Goal: Navigation & Orientation: Find specific page/section

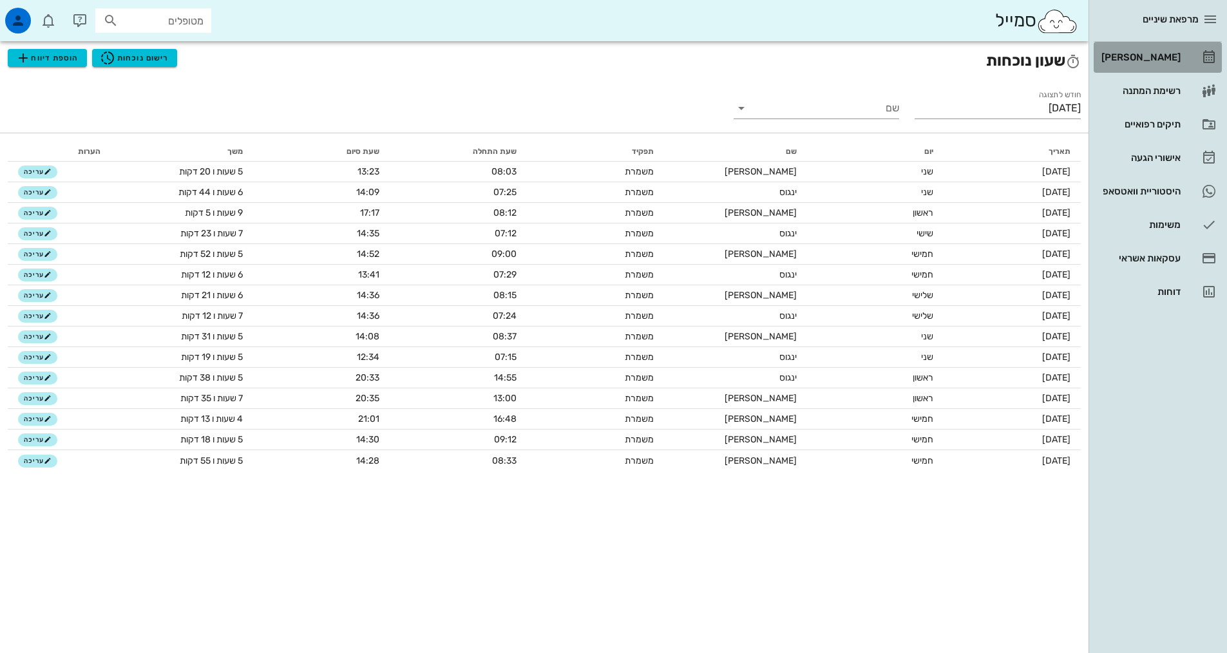
click at [1143, 68] on link "[PERSON_NAME]" at bounding box center [1158, 57] width 128 height 31
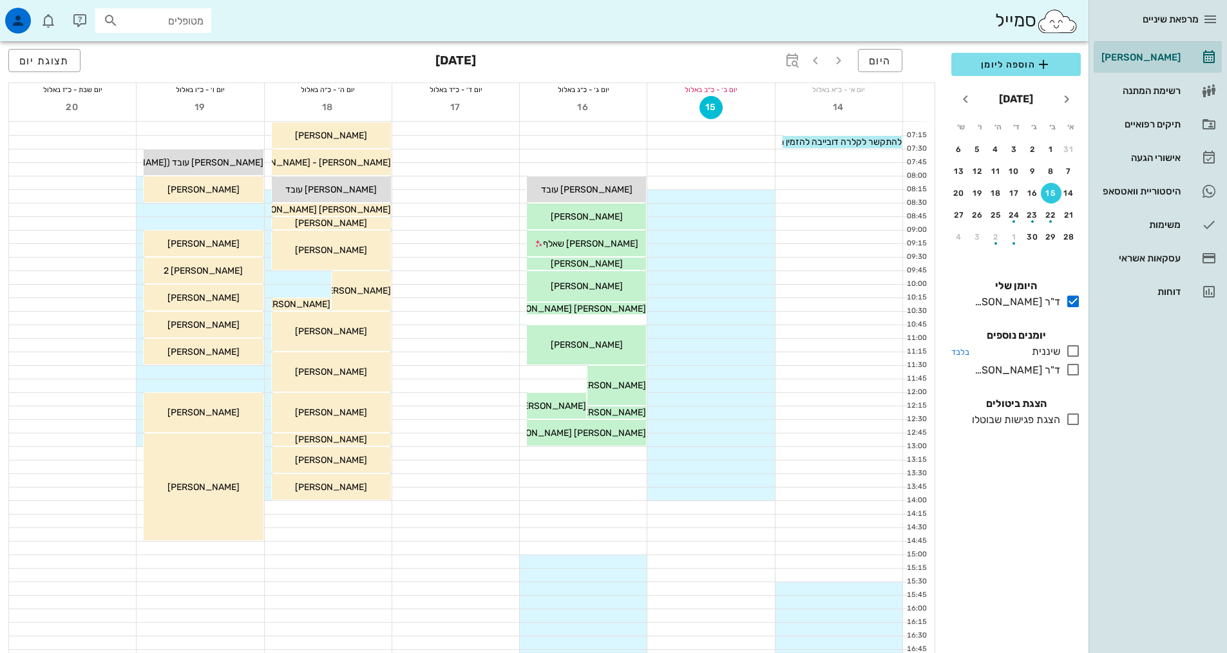
click at [1068, 352] on icon at bounding box center [1072, 350] width 15 height 15
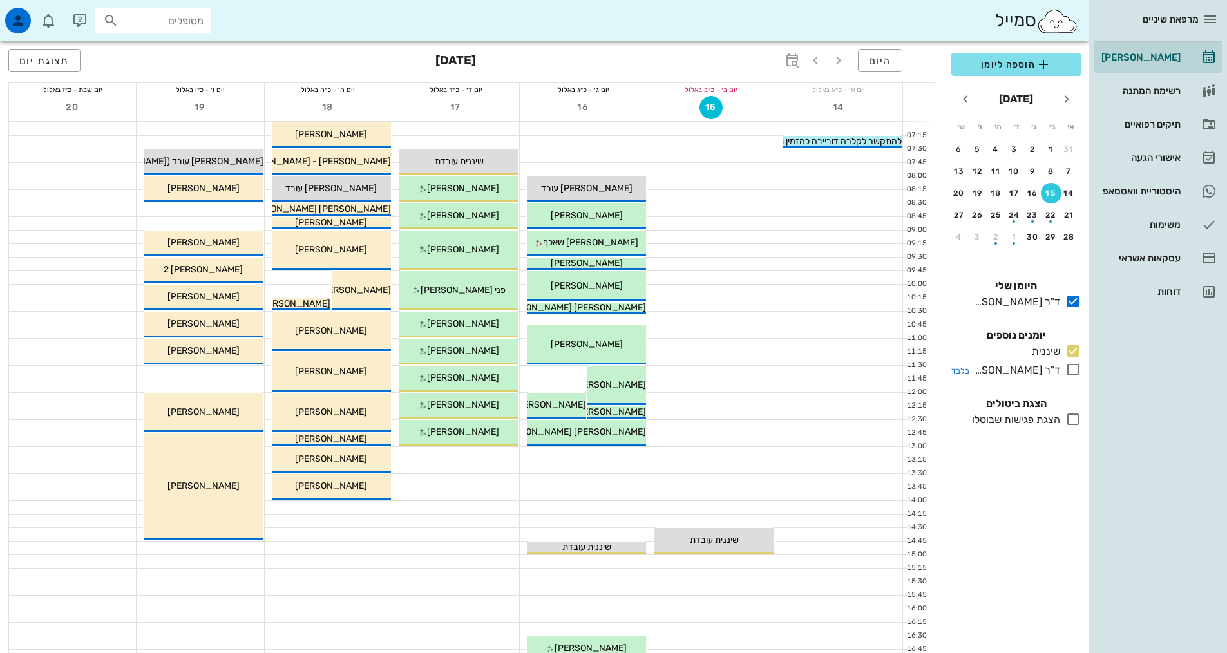
drag, startPoint x: 1074, startPoint y: 372, endPoint x: 1065, endPoint y: 377, distance: 10.4
click at [1074, 372] on icon at bounding box center [1072, 369] width 15 height 15
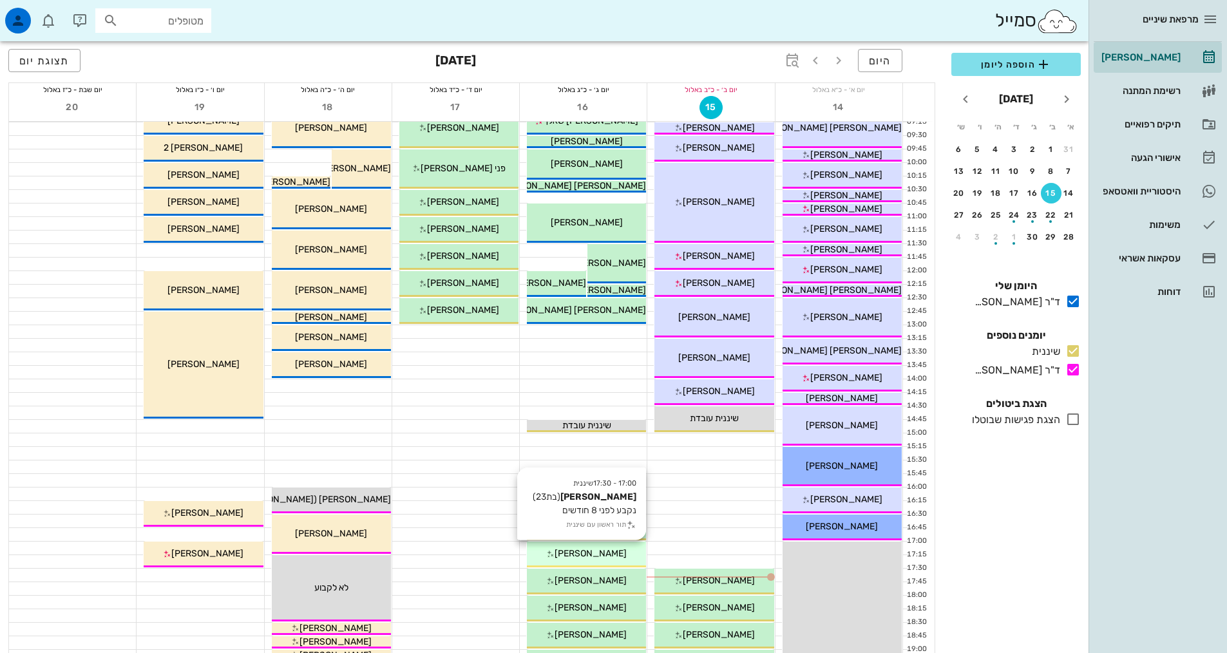
scroll to position [193, 0]
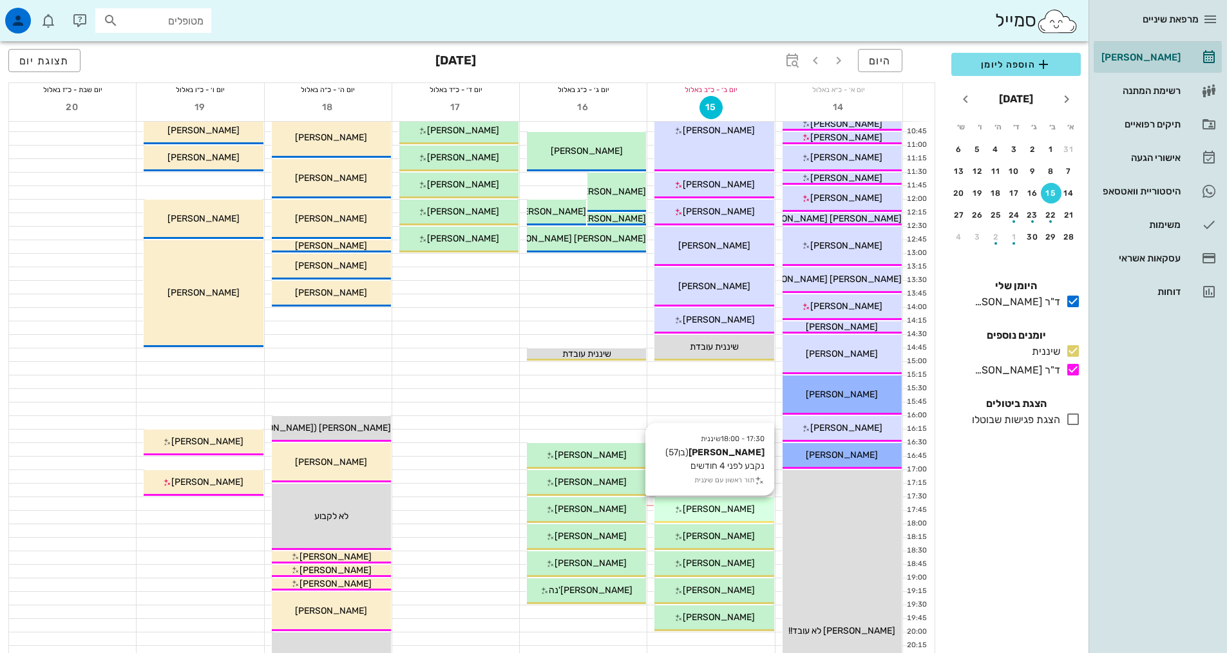
click at [726, 515] on div "[PERSON_NAME]" at bounding box center [713, 509] width 119 height 14
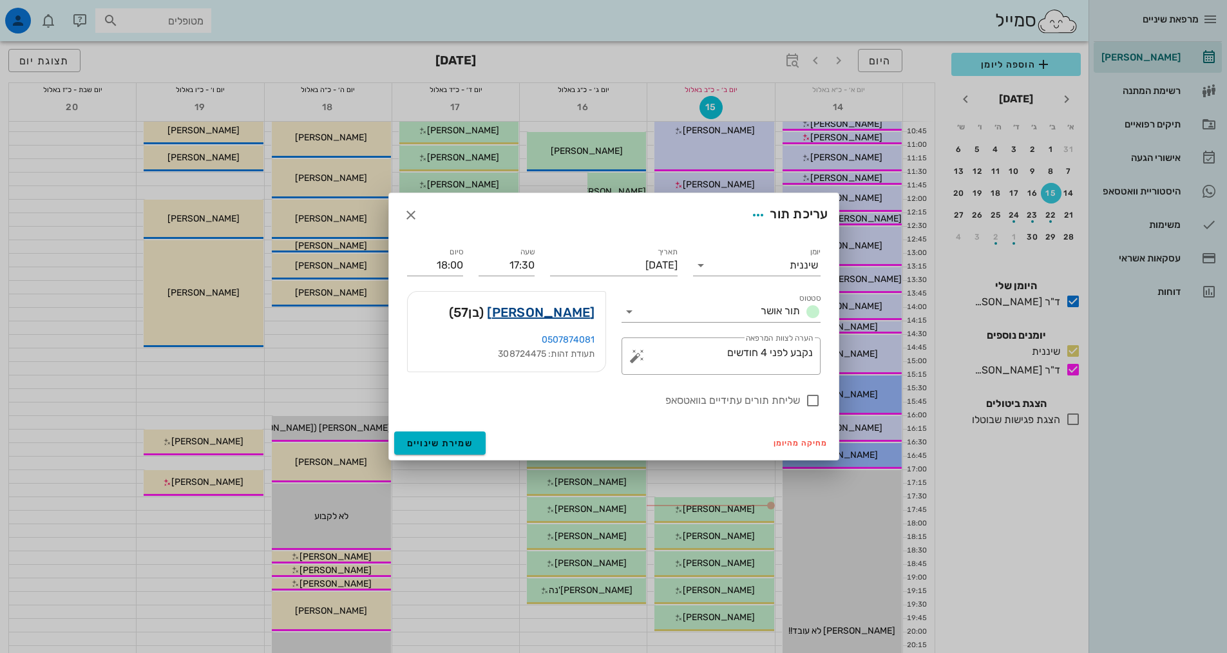
click at [547, 308] on link "[PERSON_NAME]" at bounding box center [541, 312] width 108 height 21
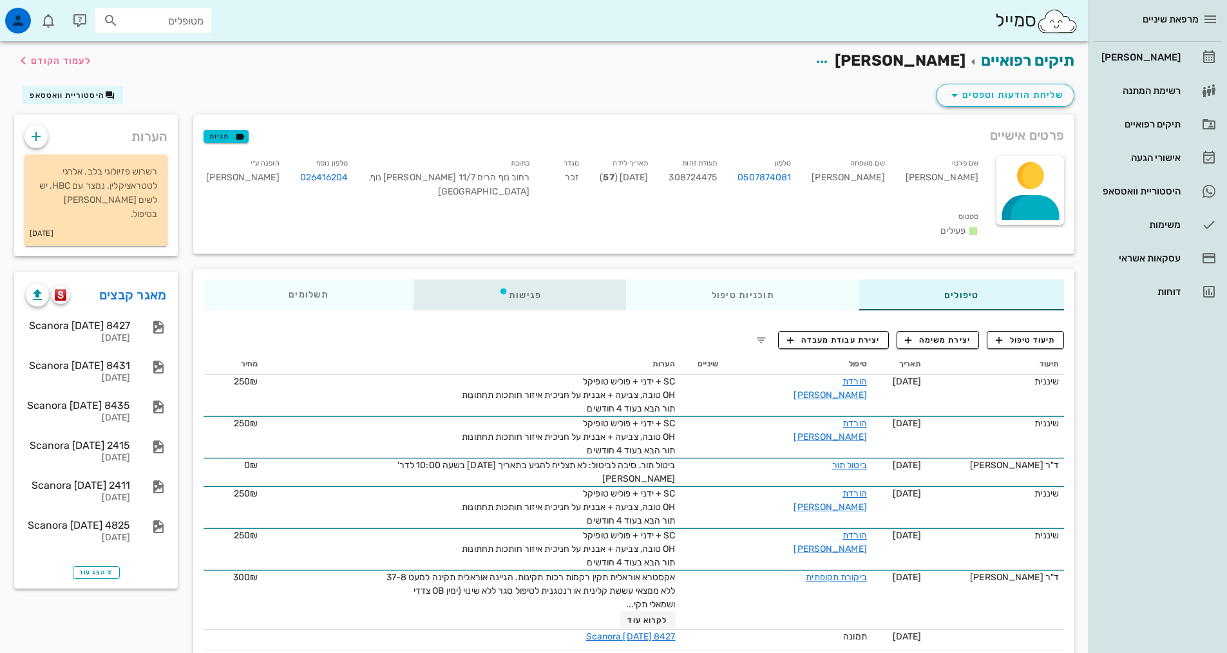
click at [531, 280] on div "פגישות" at bounding box center [520, 295] width 213 height 31
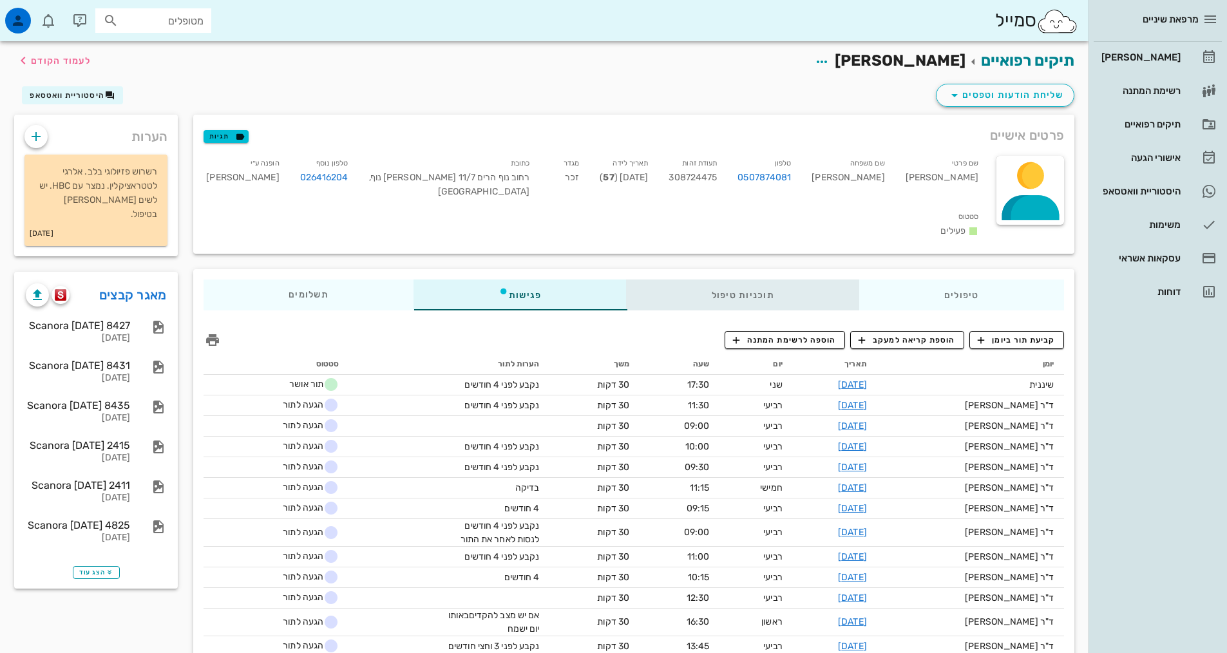
click at [724, 280] on div "תוכניות טיפול" at bounding box center [743, 295] width 233 height 31
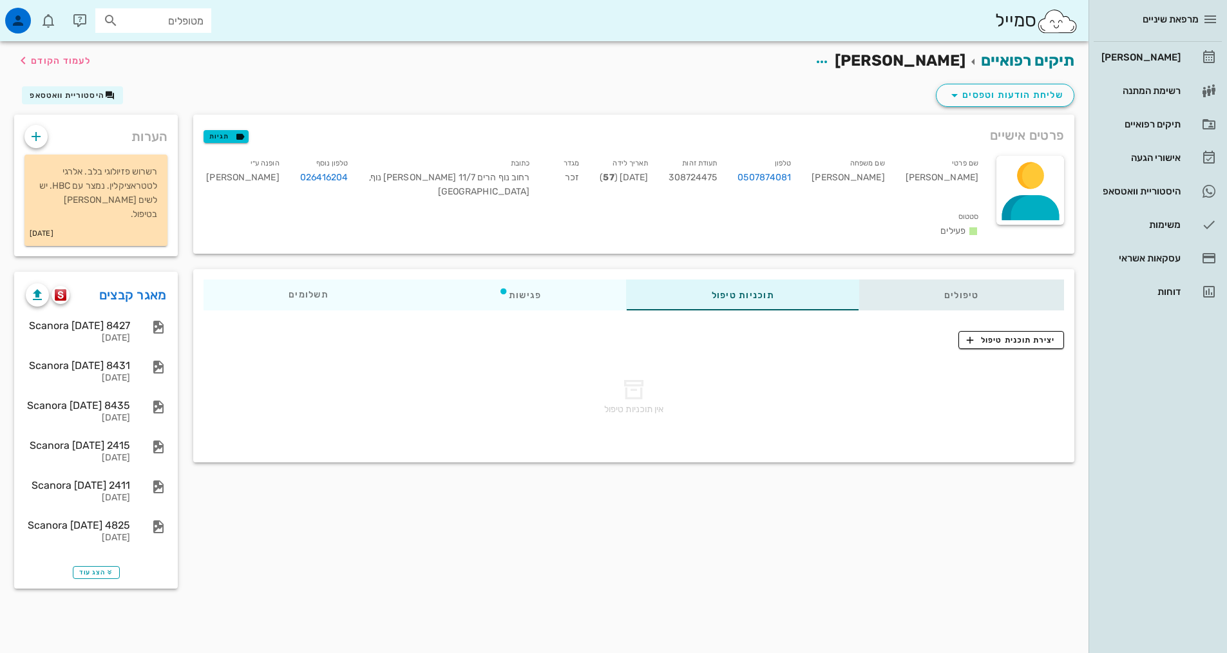
click at [934, 280] on div "טיפולים" at bounding box center [961, 295] width 205 height 31
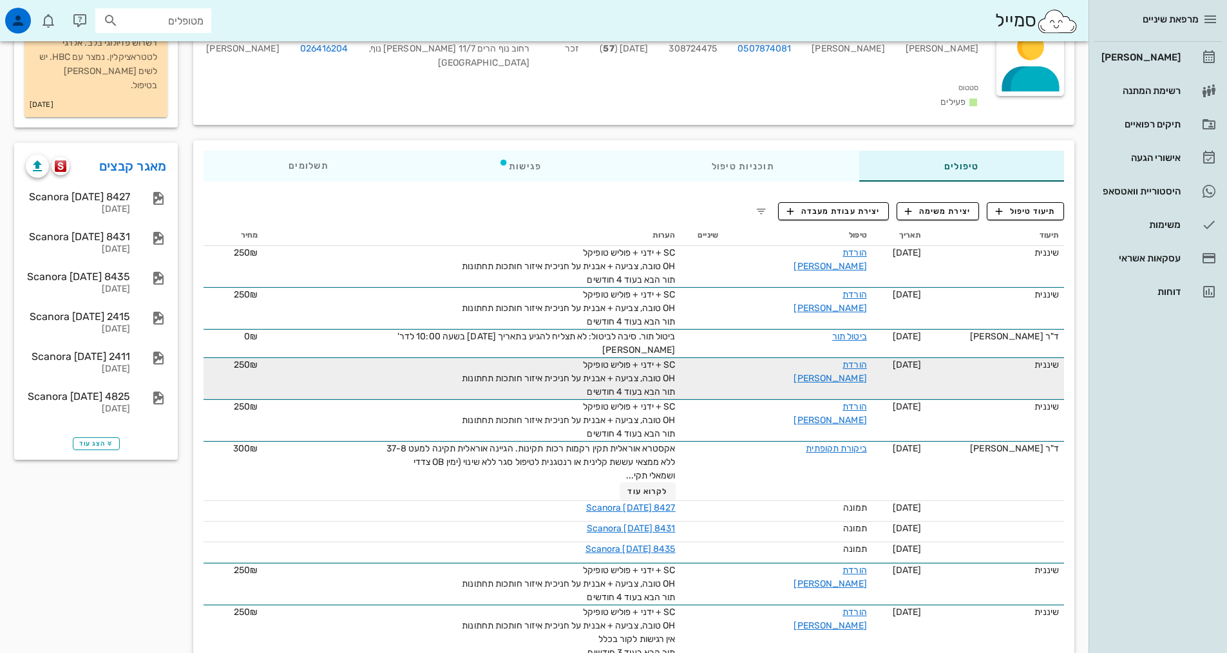
scroll to position [193, 0]
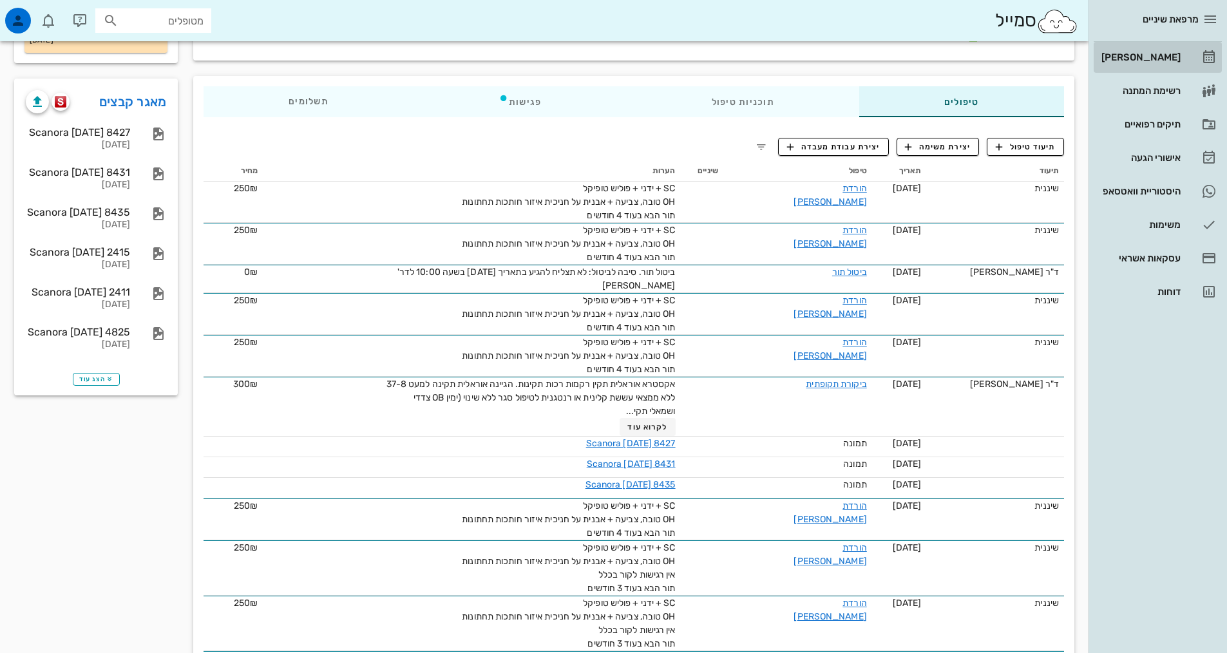
click at [1165, 50] on div "[PERSON_NAME]" at bounding box center [1140, 57] width 82 height 21
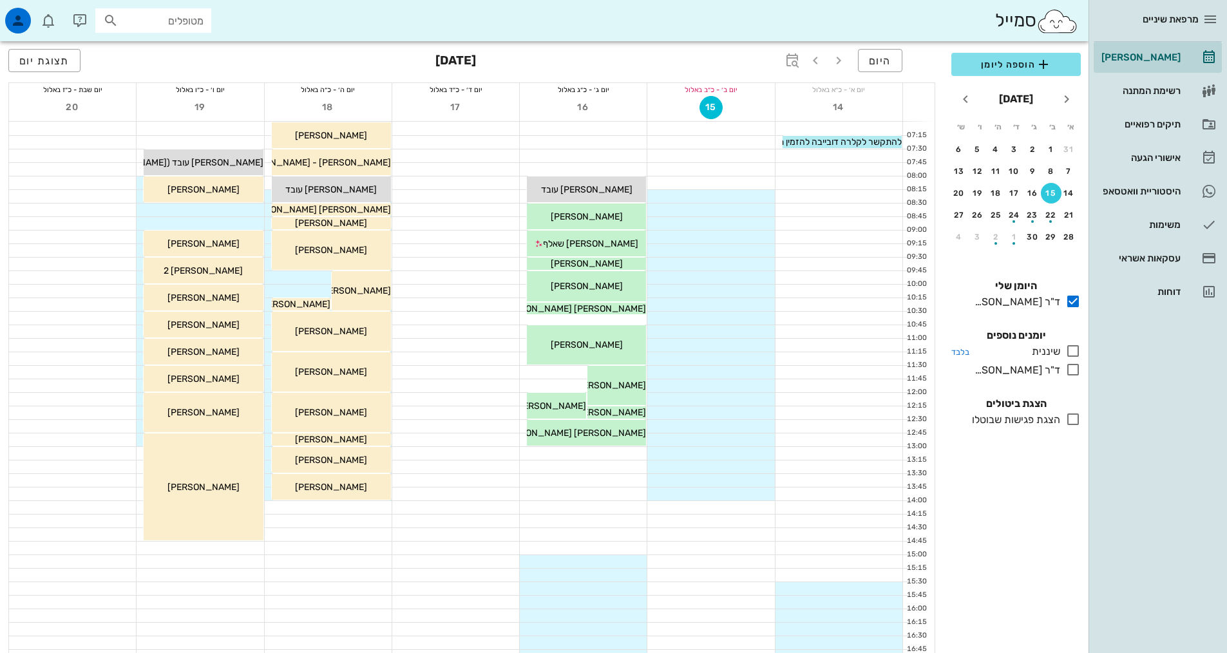
click at [1071, 351] on icon at bounding box center [1072, 350] width 15 height 15
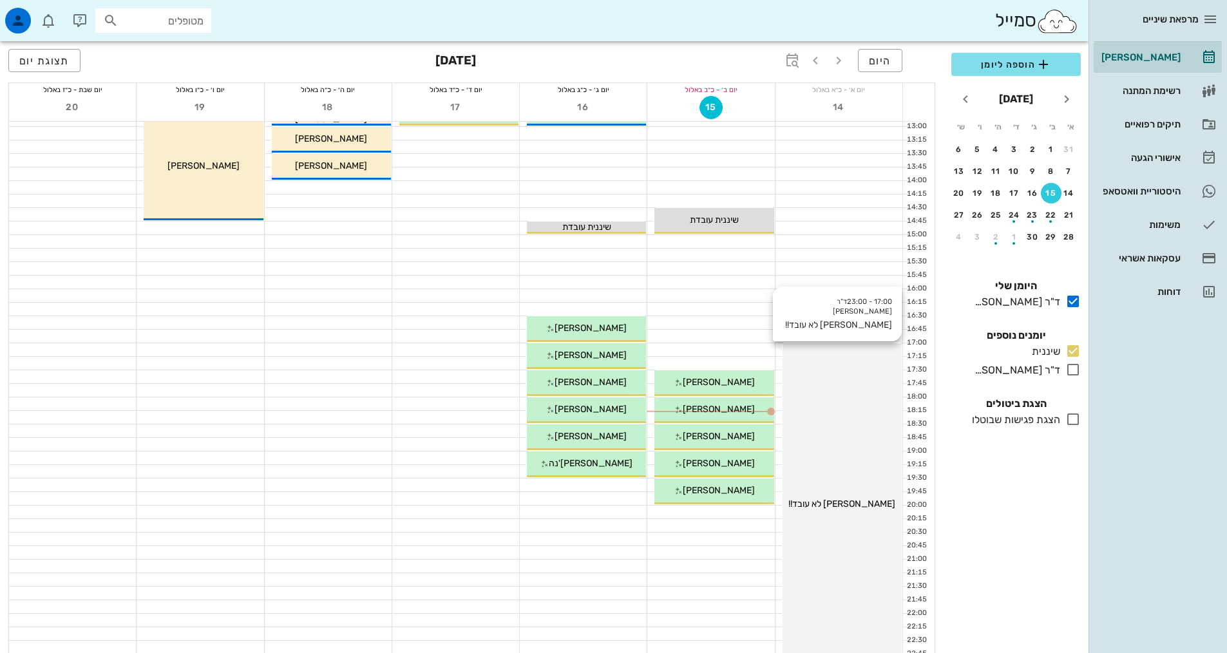
scroll to position [386, 0]
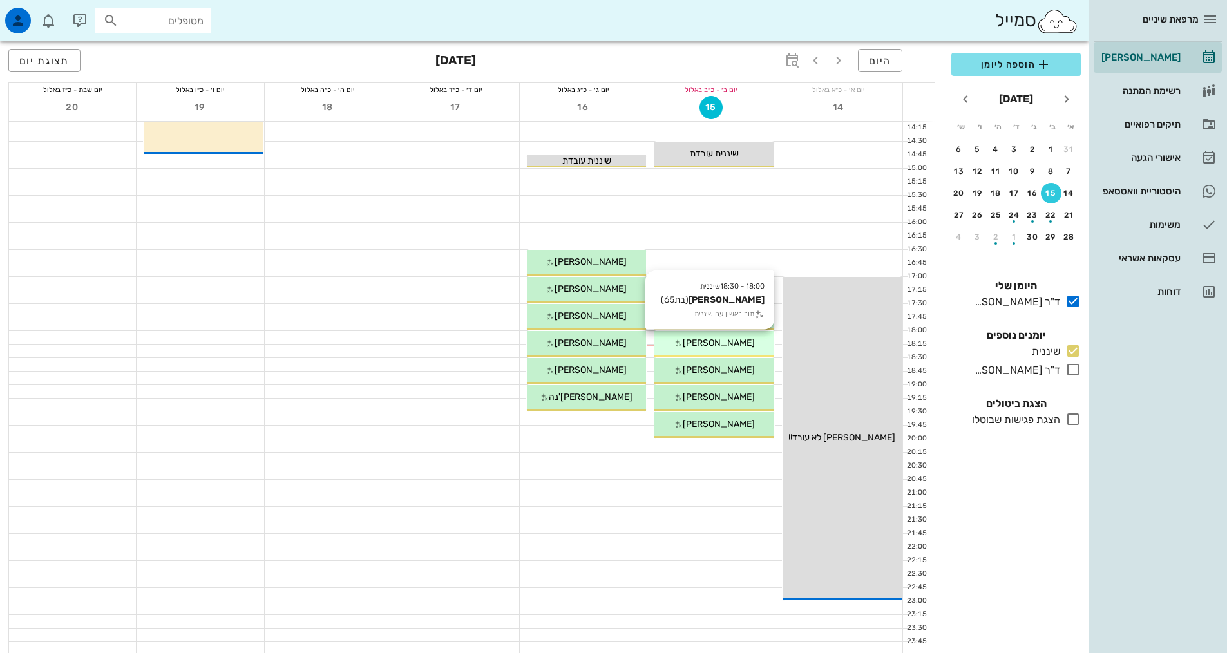
click at [736, 342] on span "[PERSON_NAME]" at bounding box center [719, 343] width 72 height 11
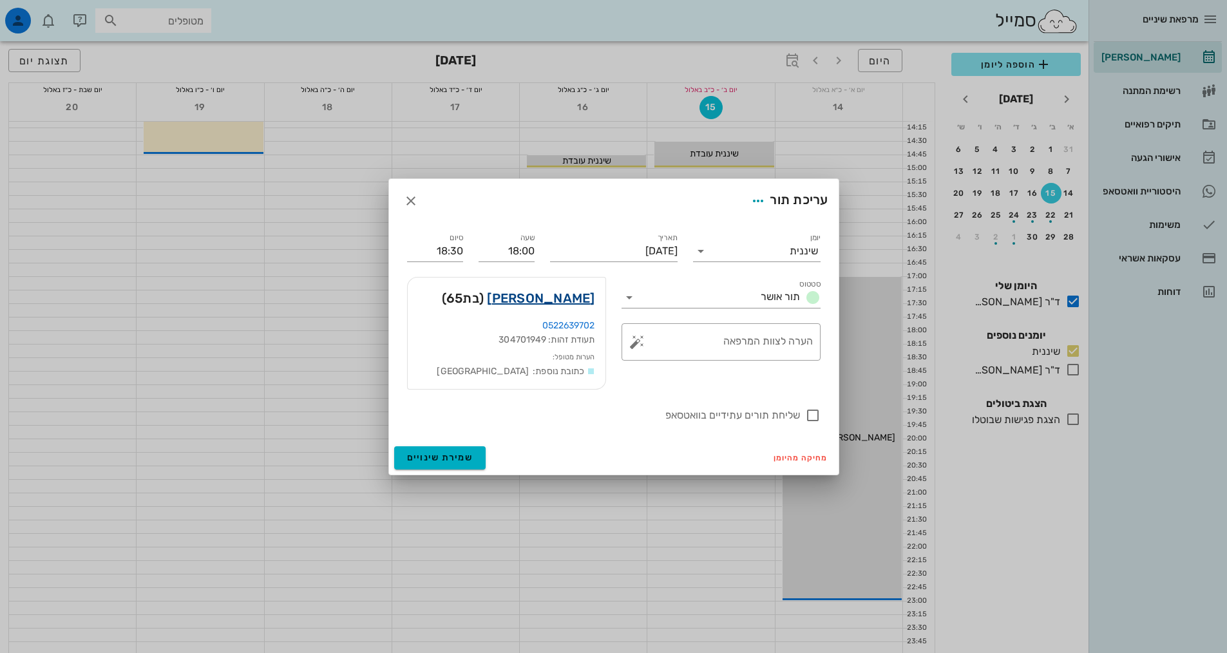
click at [572, 291] on link "[PERSON_NAME]" at bounding box center [541, 298] width 108 height 21
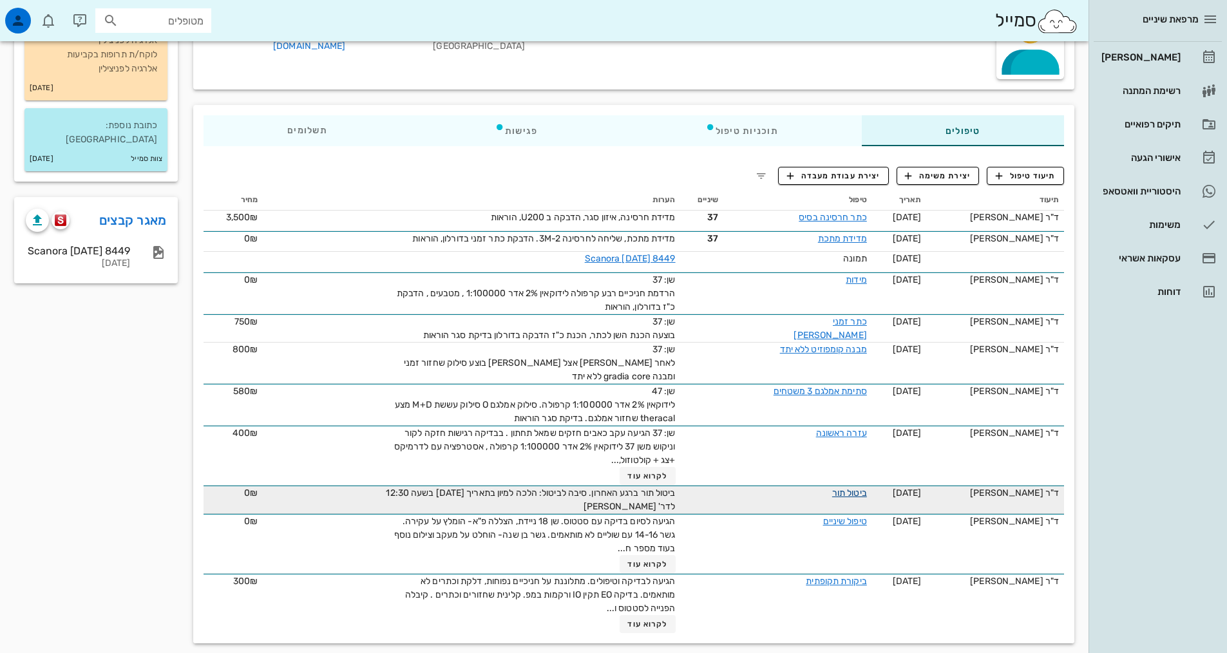
scroll to position [157, 0]
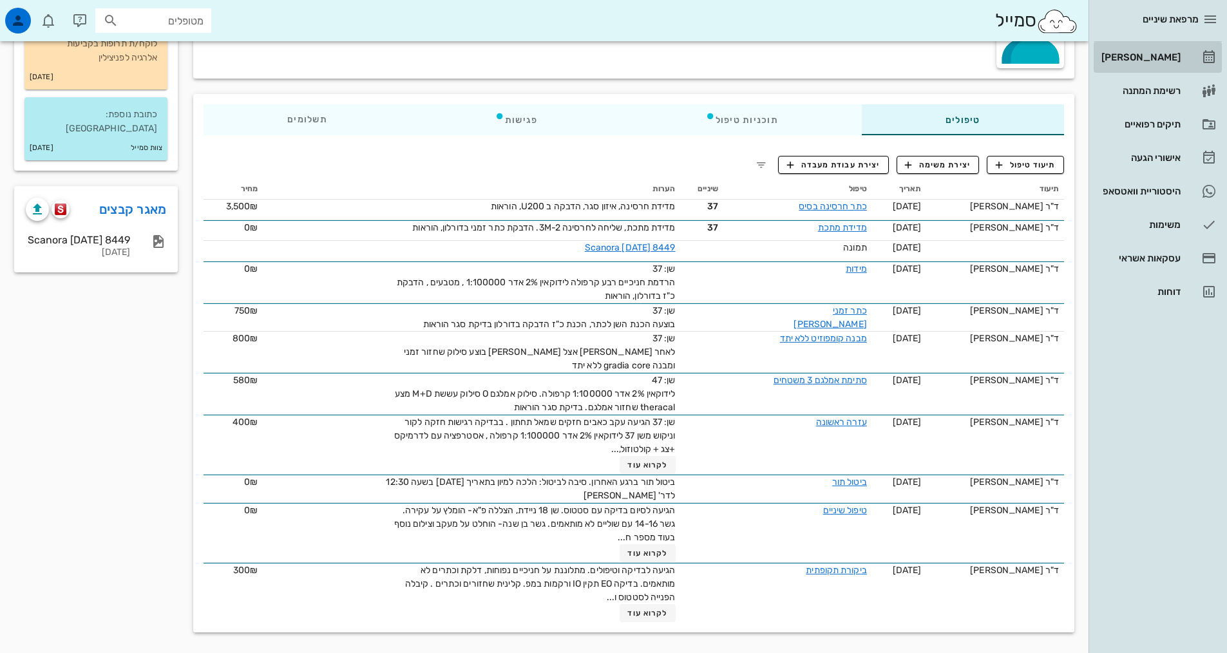
click at [1158, 53] on div "[PERSON_NAME]" at bounding box center [1140, 57] width 82 height 10
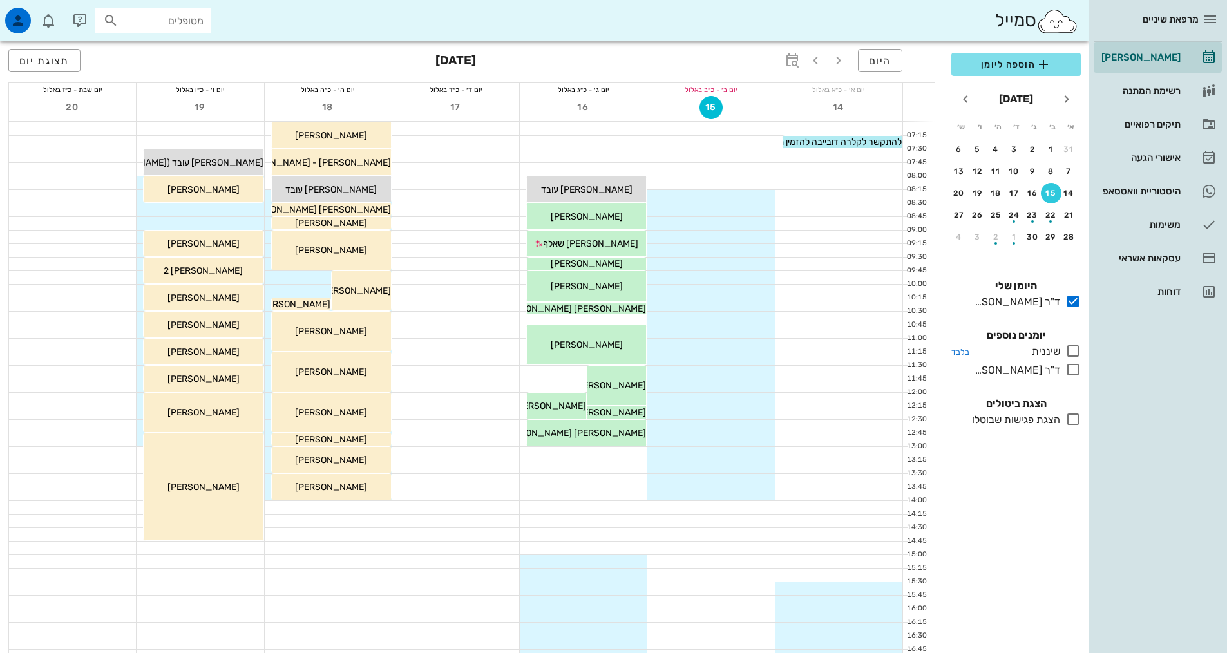
click at [1074, 354] on icon at bounding box center [1072, 350] width 15 height 15
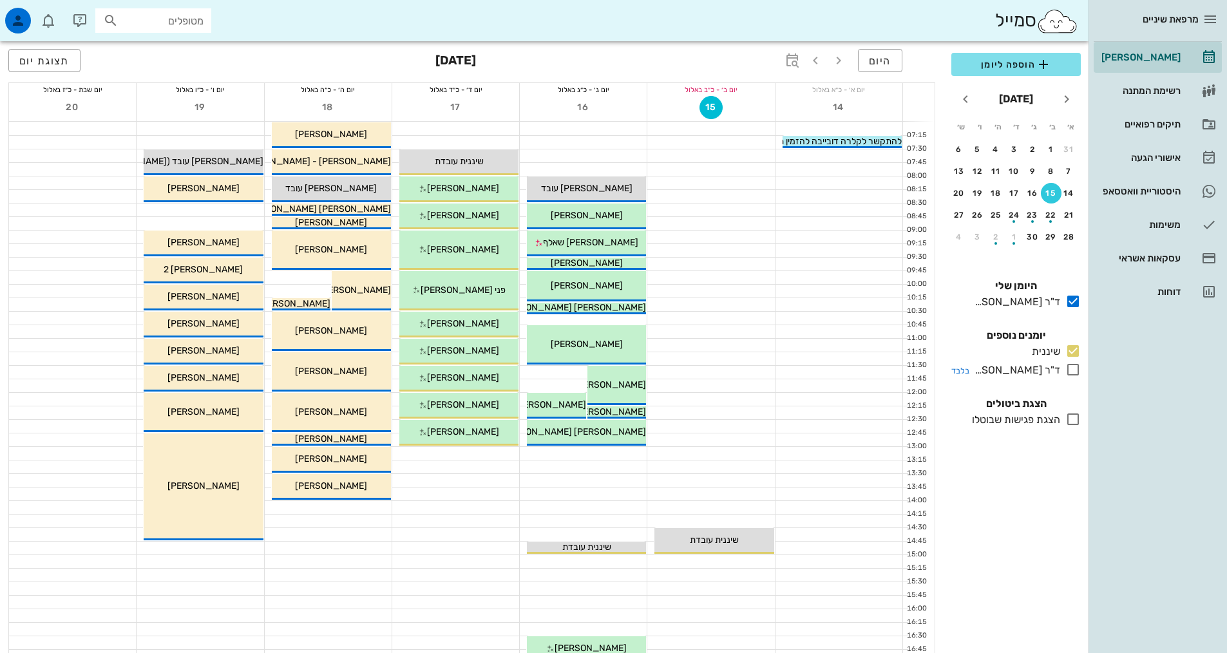
click at [1076, 366] on icon at bounding box center [1072, 369] width 15 height 15
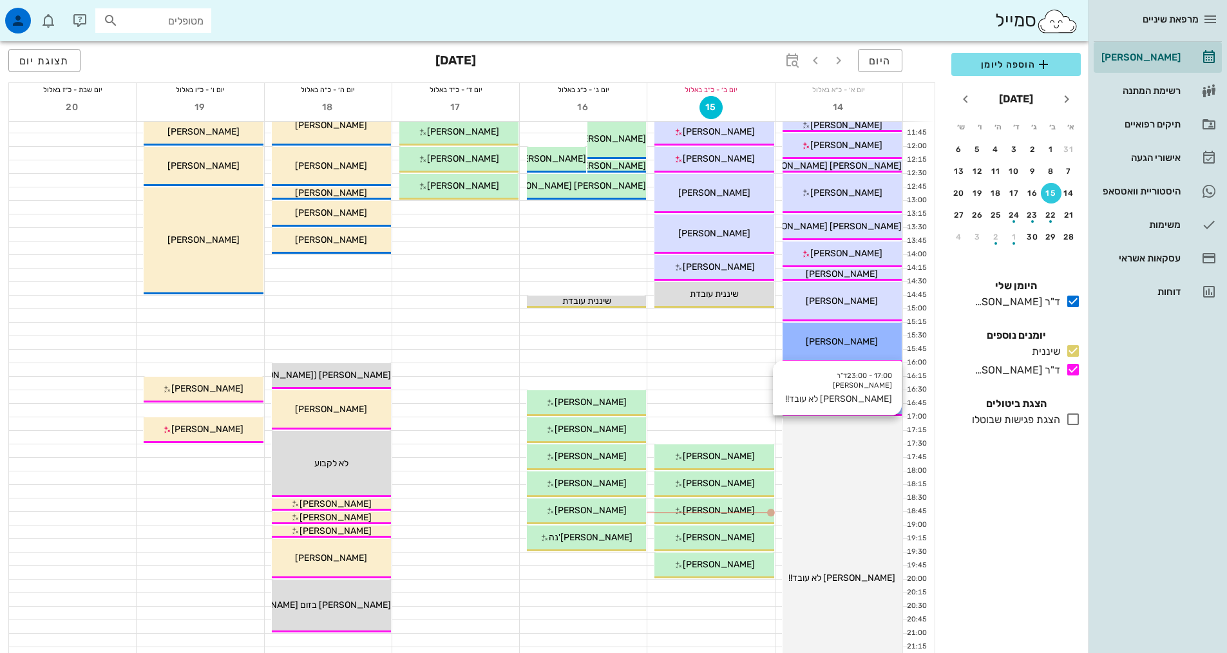
scroll to position [322, 0]
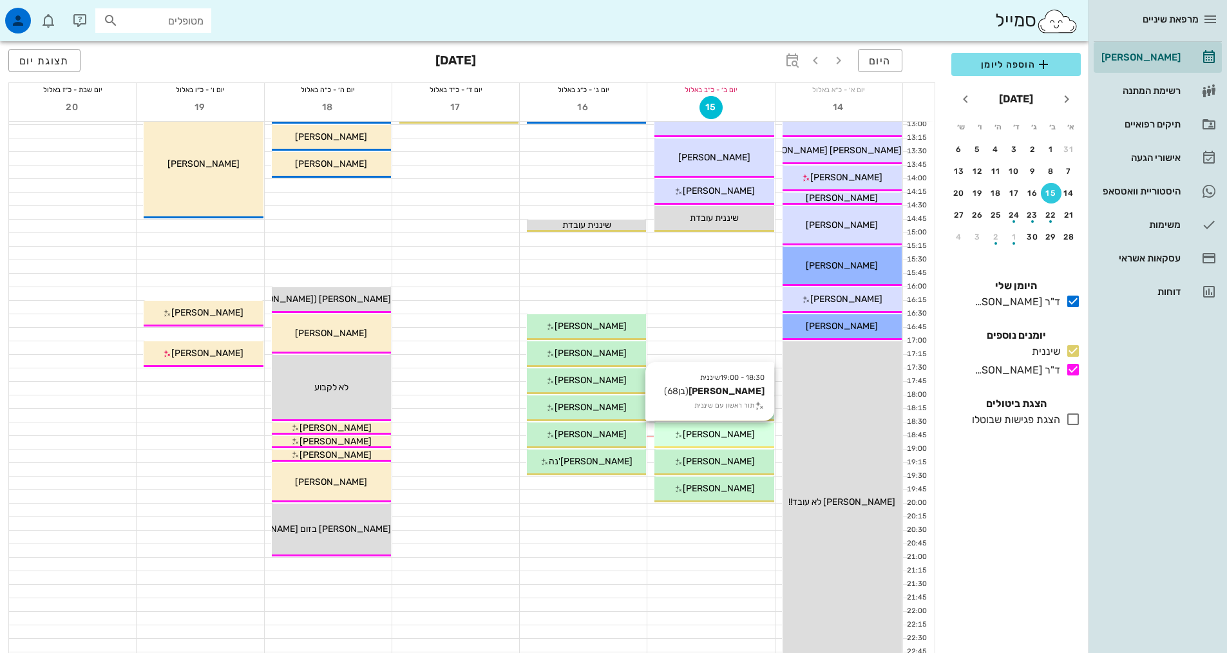
click at [724, 439] on div "[PERSON_NAME]" at bounding box center [713, 435] width 119 height 14
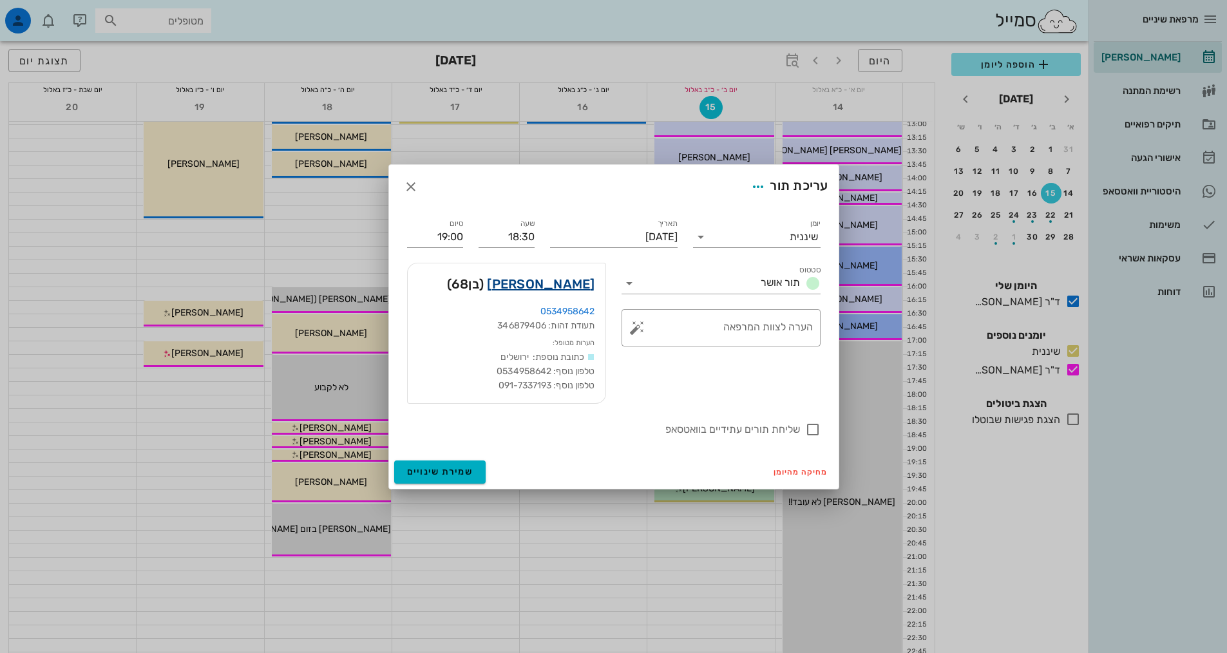
click at [557, 285] on link "[PERSON_NAME]" at bounding box center [541, 284] width 108 height 21
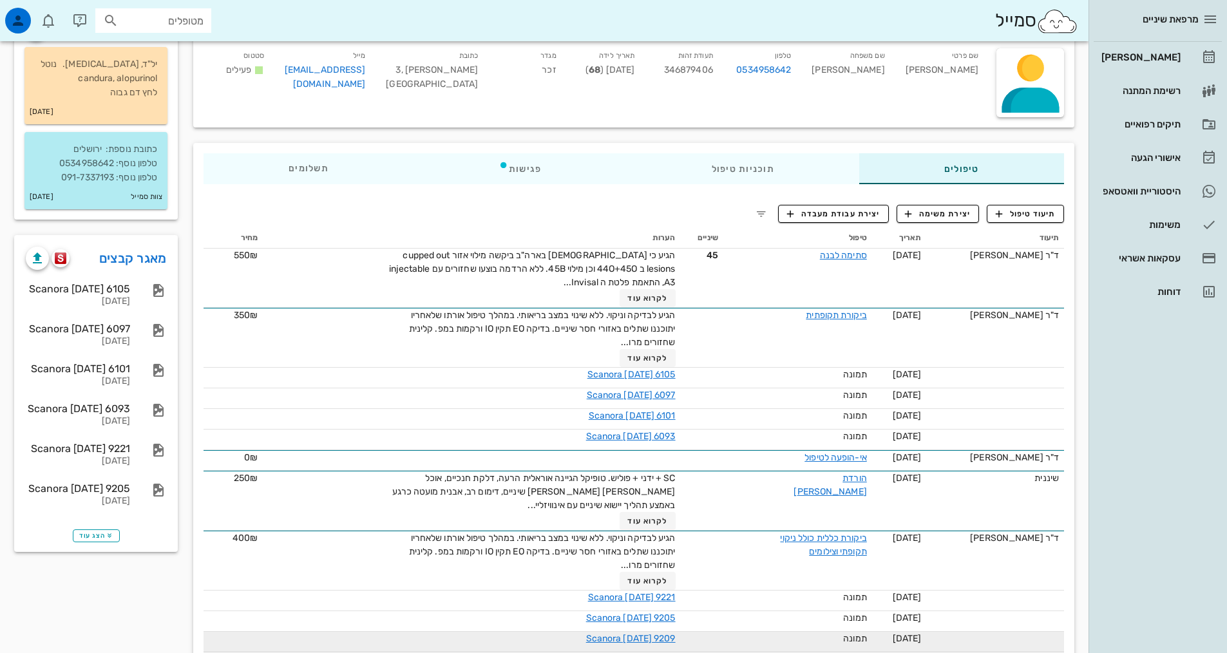
scroll to position [258, 0]
